Goal: Information Seeking & Learning: Learn about a topic

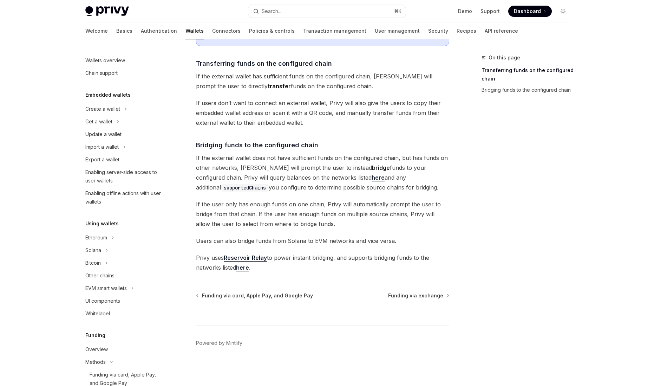
scroll to position [277, 0]
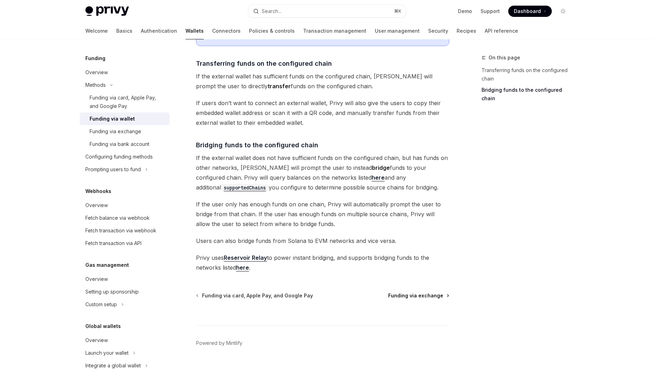
click at [419, 293] on span "Funding via exchange" at bounding box center [415, 295] width 55 height 7
type textarea "*"
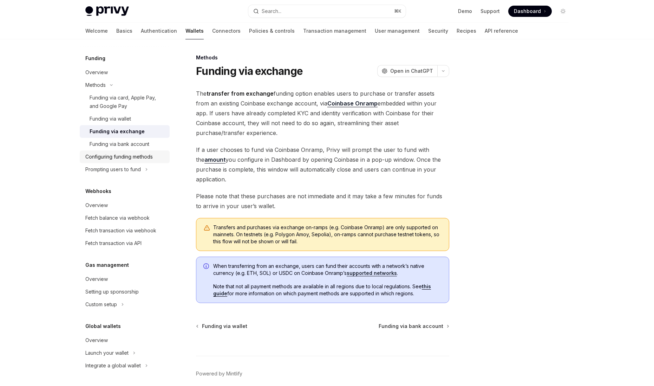
click at [112, 154] on div "Configuring funding methods" at bounding box center [118, 156] width 67 height 8
click at [118, 157] on div "Configuring funding methods" at bounding box center [118, 156] width 67 height 8
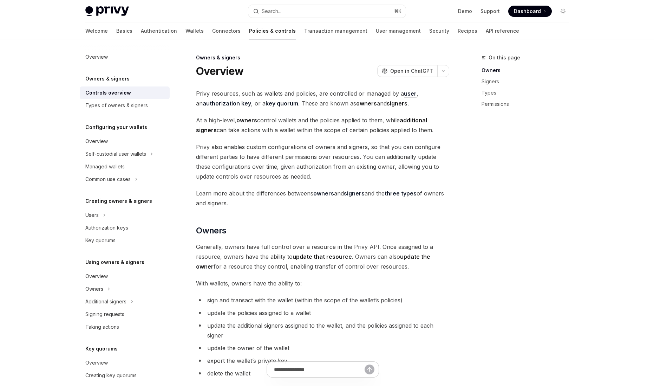
scroll to position [109, 0]
